Goal: Feedback & Contribution: Leave review/rating

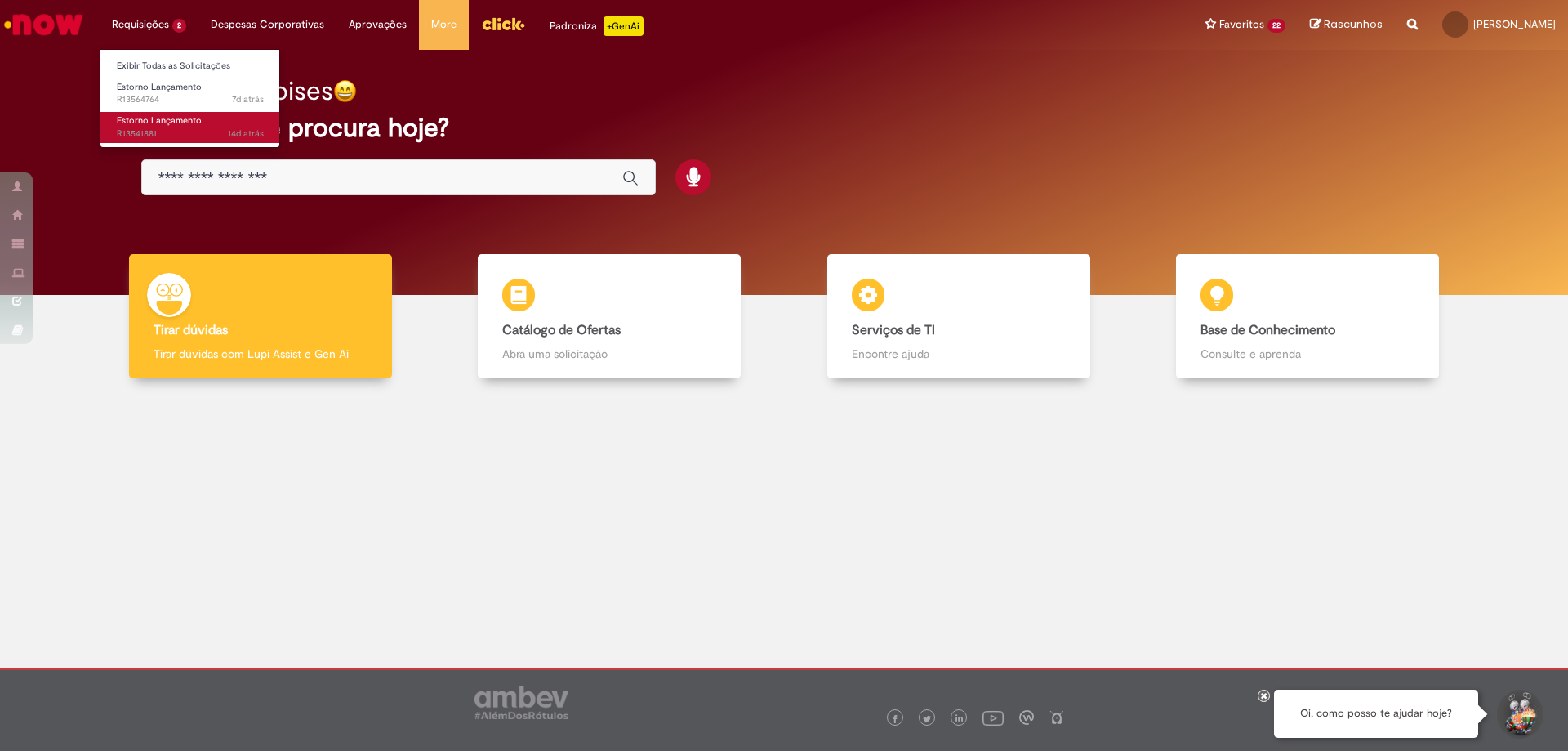
click at [156, 134] on span "14d atrás 14 dias atrás R13541881" at bounding box center [190, 134] width 147 height 13
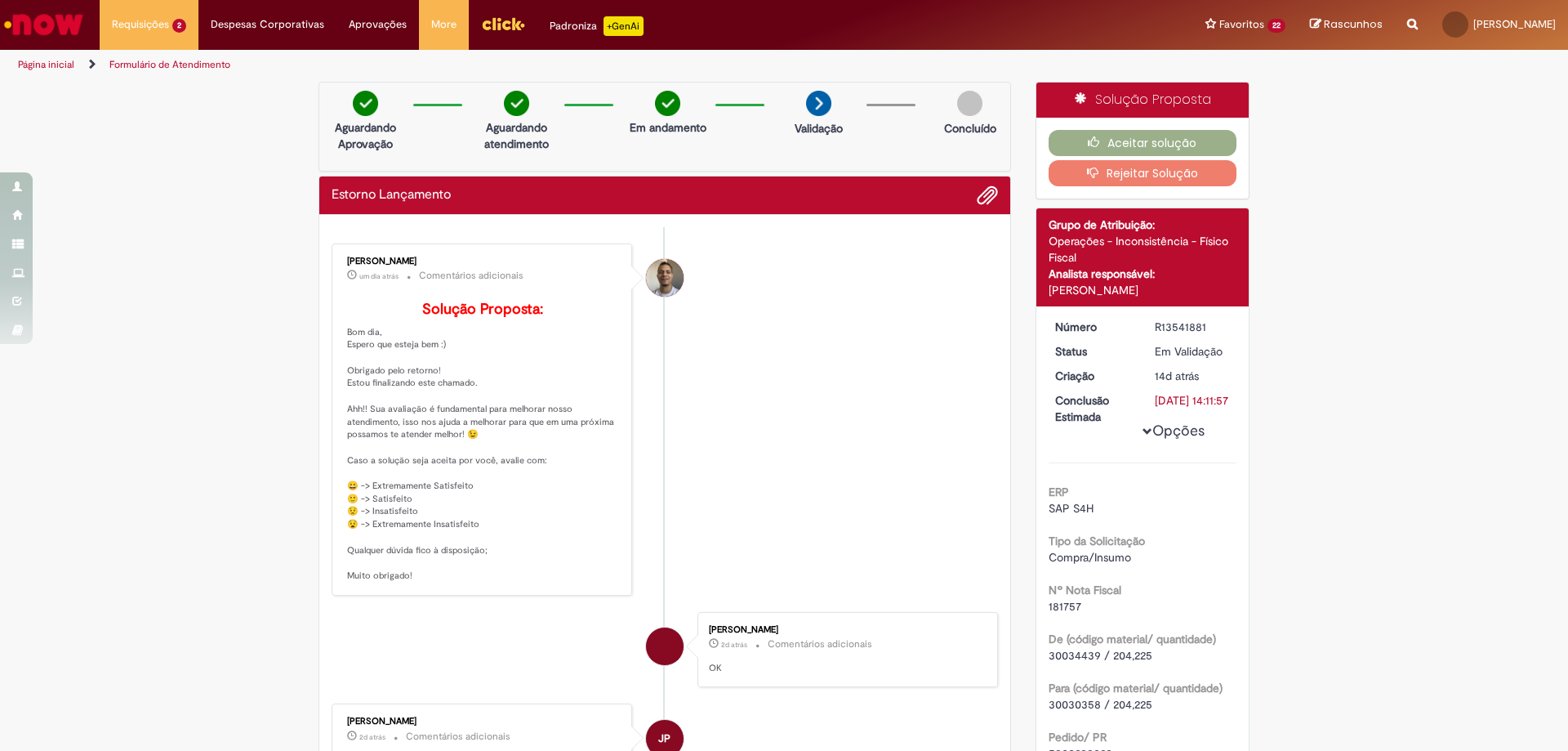
click at [1177, 127] on div "Aceitar solução Rejeitar Solução" at bounding box center [1142, 158] width 213 height 80
click at [1194, 148] on button "Aceitar solução" at bounding box center [1142, 142] width 188 height 27
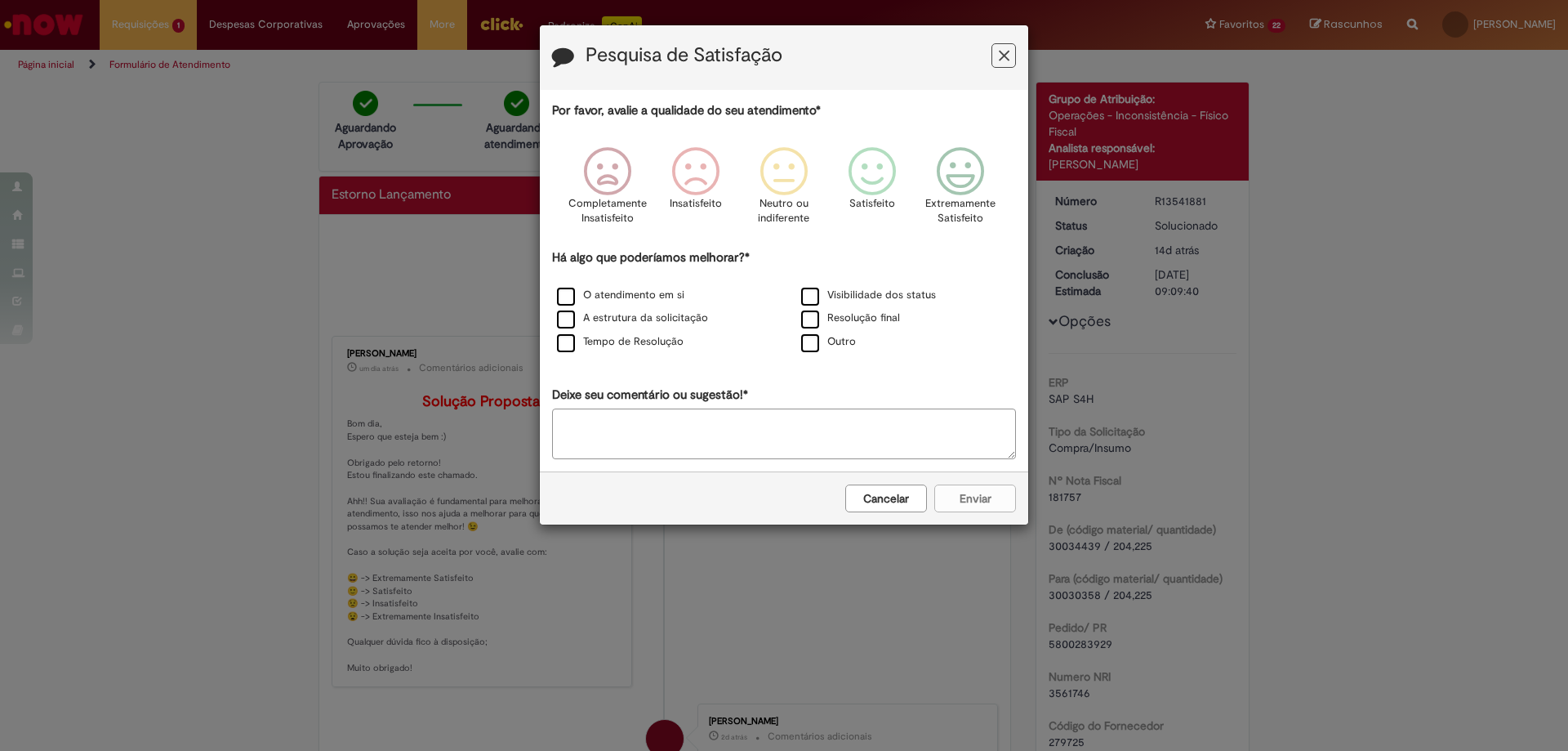
click at [605, 308] on div "A estrutura da solicitação" at bounding box center [661, 319] width 244 height 24
click at [599, 299] on label "O atendimento em si" at bounding box center [621, 295] width 128 height 16
click at [568, 321] on label "A estrutura da solicitação" at bounding box center [633, 318] width 151 height 16
click at [964, 197] on p "Extremamente Satisfeito" at bounding box center [961, 211] width 71 height 30
click at [972, 501] on button "Enviar" at bounding box center [974, 498] width 81 height 27
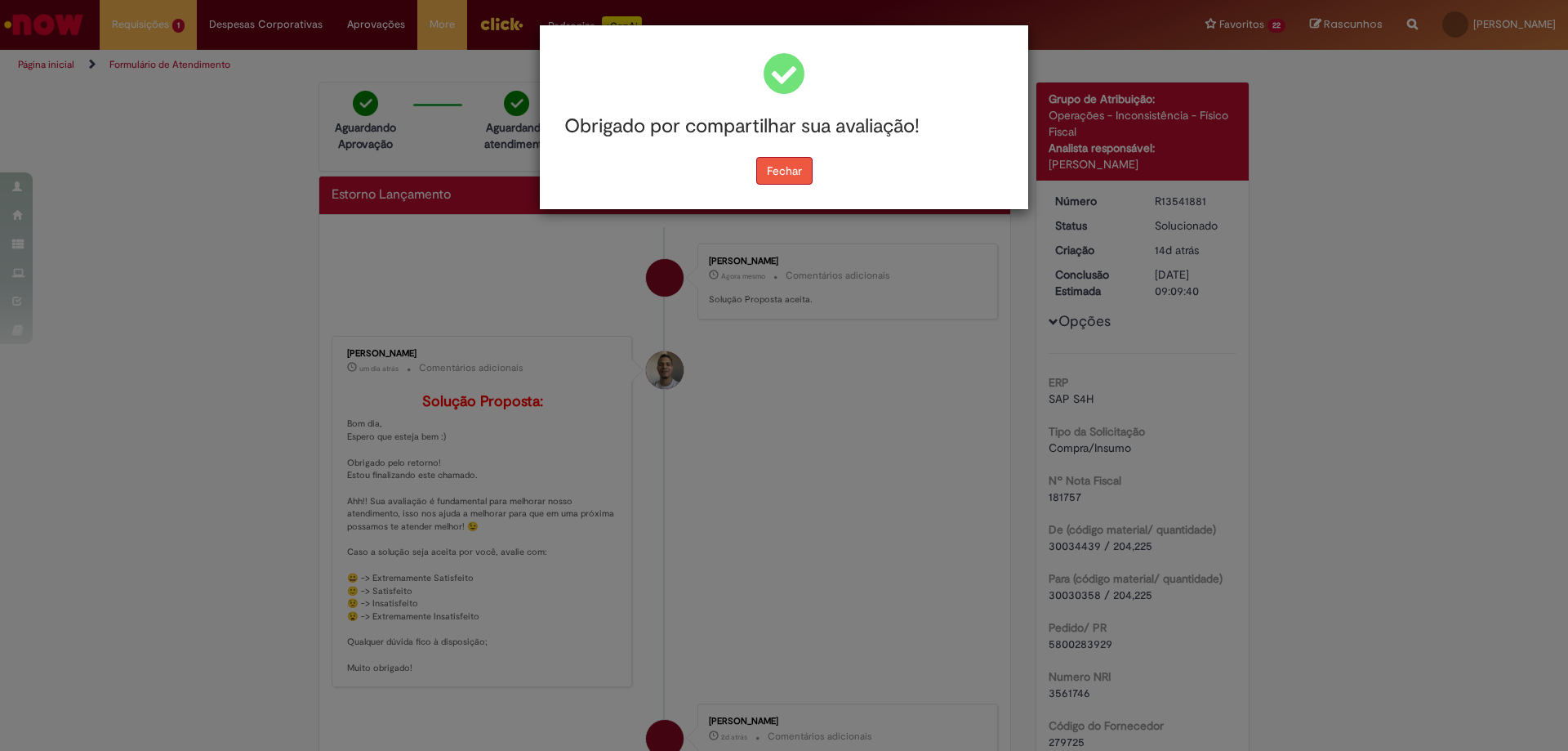
click at [797, 176] on div "Obrigado por compartilhar sua avaliação! [GEOGRAPHIC_DATA]" at bounding box center [784, 117] width 489 height 184
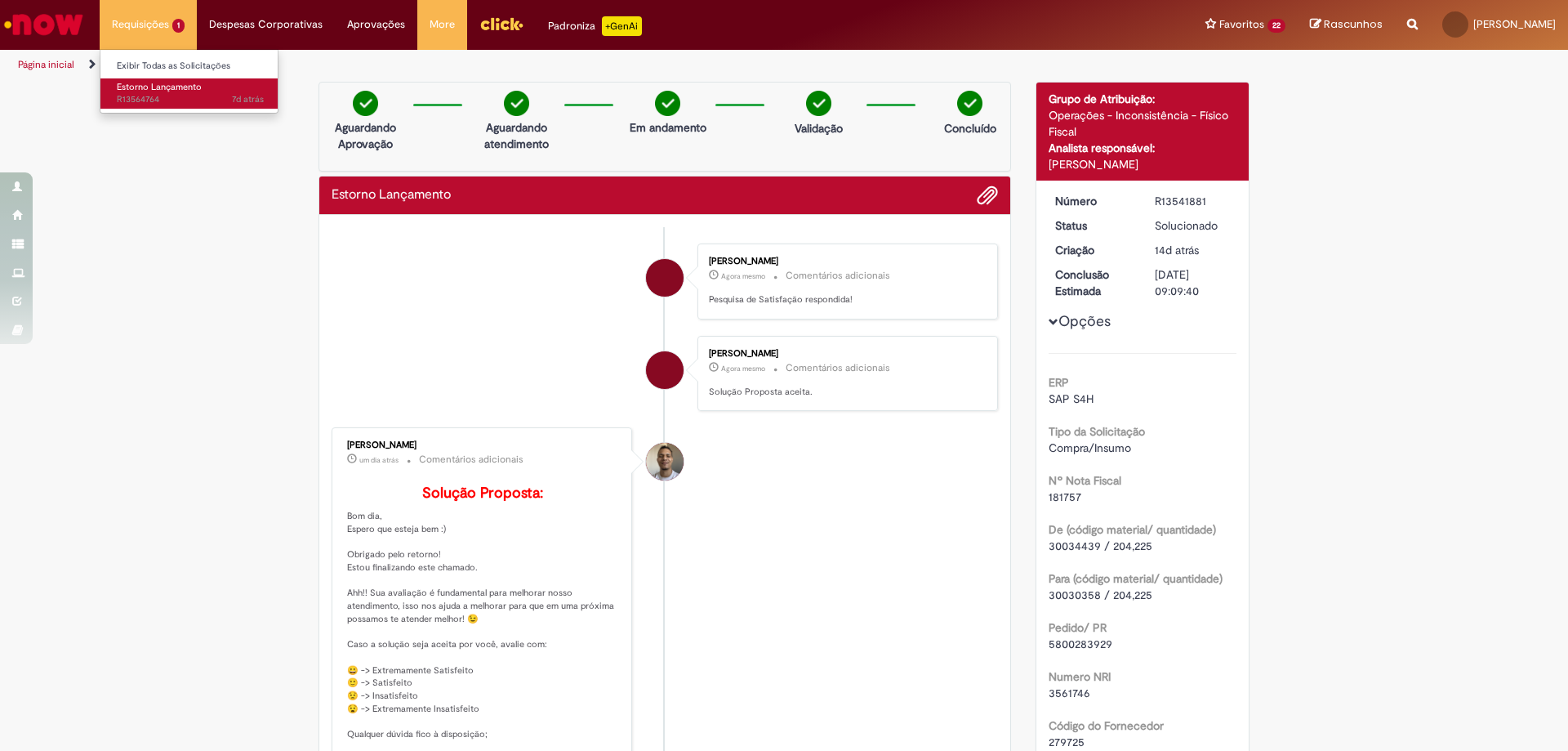
click at [165, 93] on link "Estorno Lançamento 7d atrás 7 dias atrás R13564764" at bounding box center [189, 93] width 180 height 30
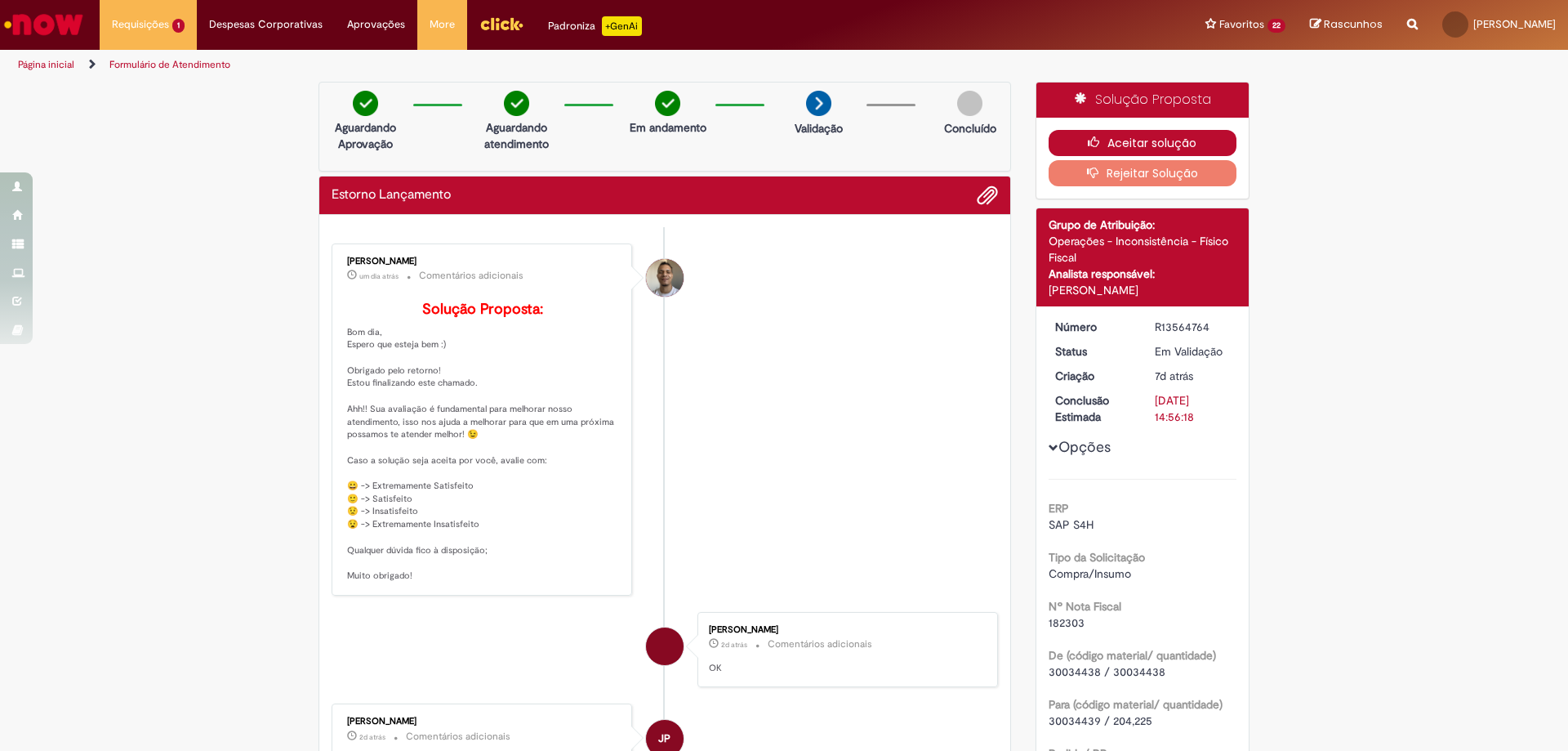
click at [1155, 143] on button "Aceitar solução" at bounding box center [1142, 142] width 188 height 27
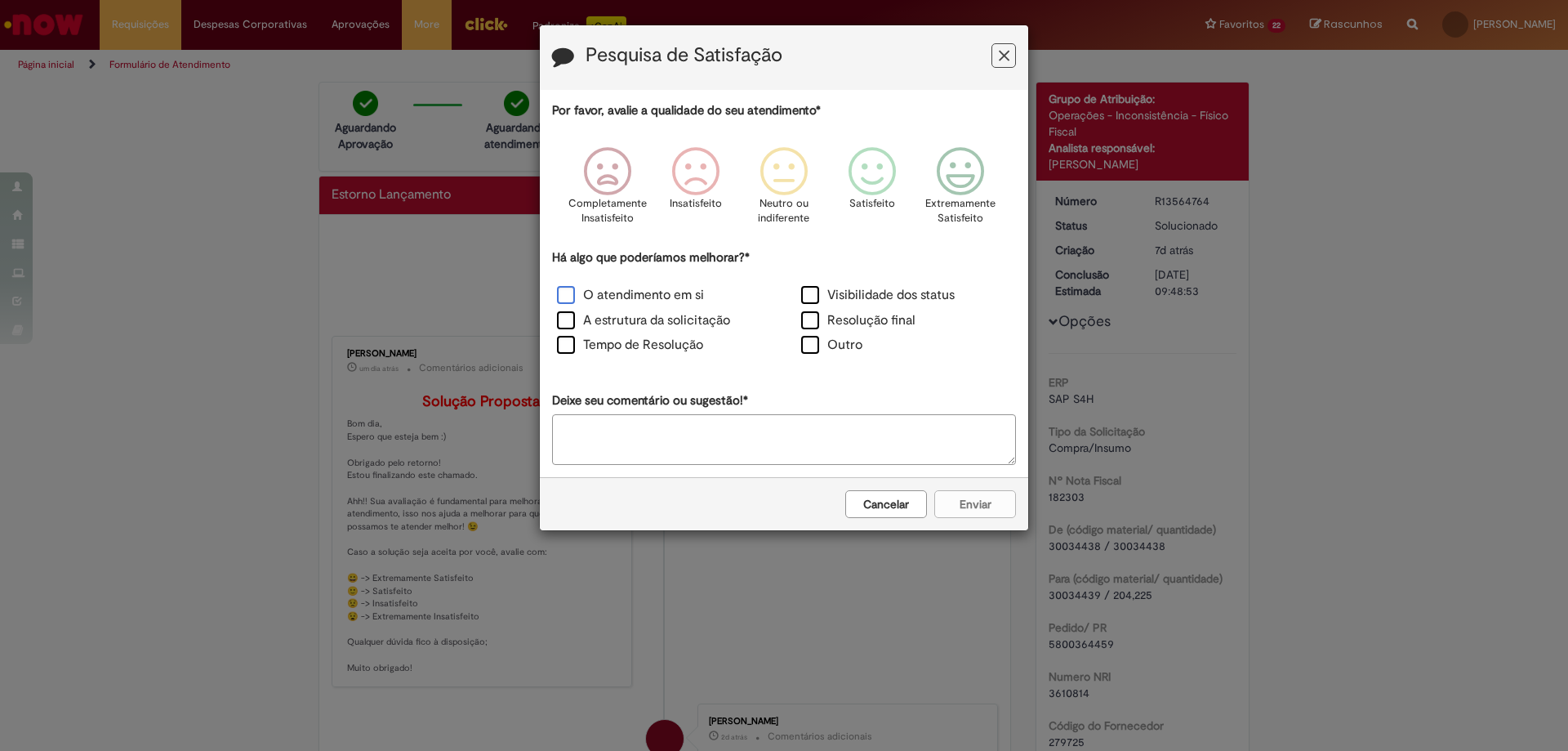
click at [692, 293] on label "O atendimento em si" at bounding box center [631, 295] width 147 height 19
click at [667, 344] on label "Tempo de Resolução" at bounding box center [630, 345] width 146 height 19
click at [960, 171] on icon "Feedback" at bounding box center [961, 172] width 61 height 49
click at [995, 508] on button "Enviar" at bounding box center [974, 504] width 81 height 27
